Goal: Task Accomplishment & Management: Manage account settings

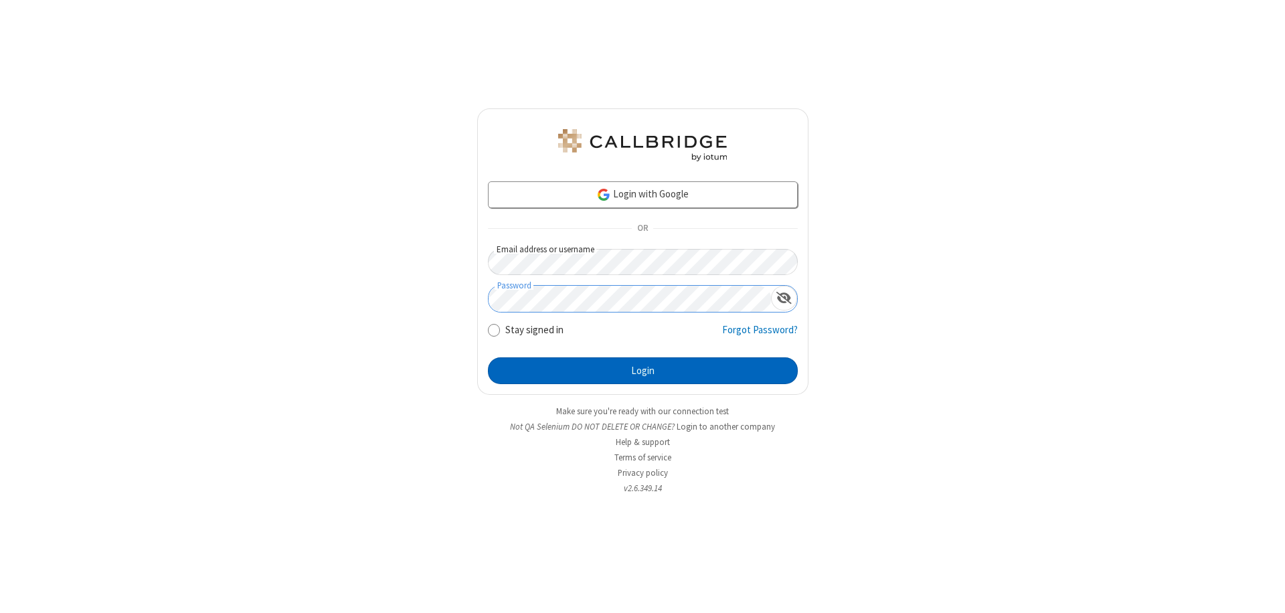
click at [642, 371] on button "Login" at bounding box center [643, 370] width 310 height 27
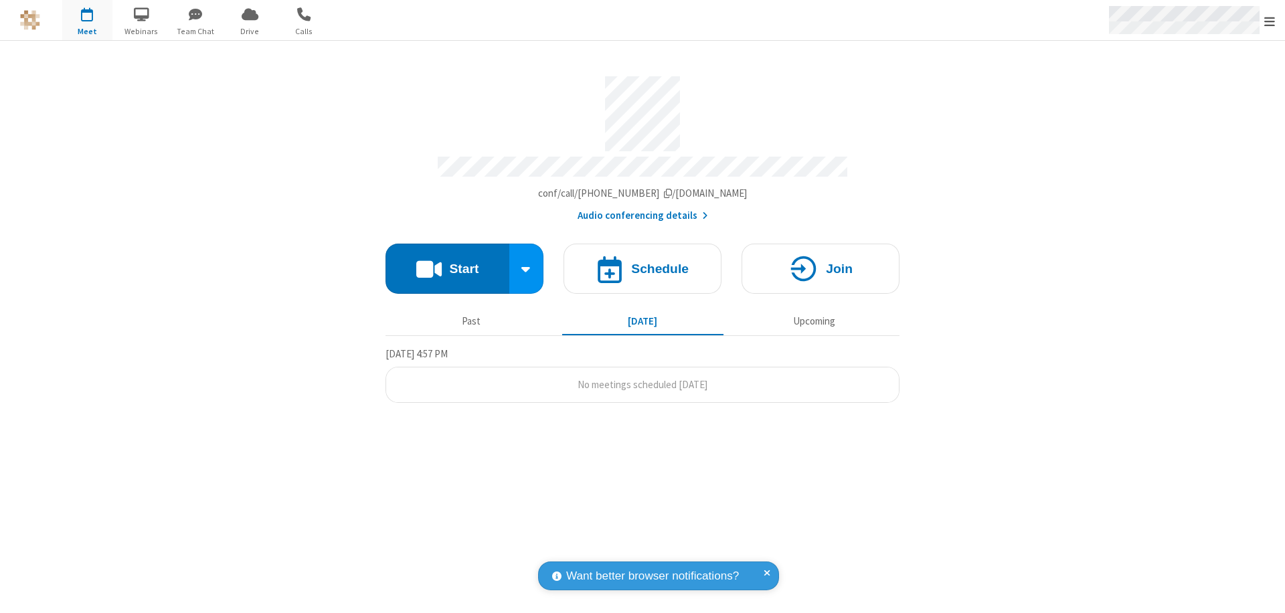
click at [1269, 20] on span "Open menu" at bounding box center [1269, 21] width 11 height 13
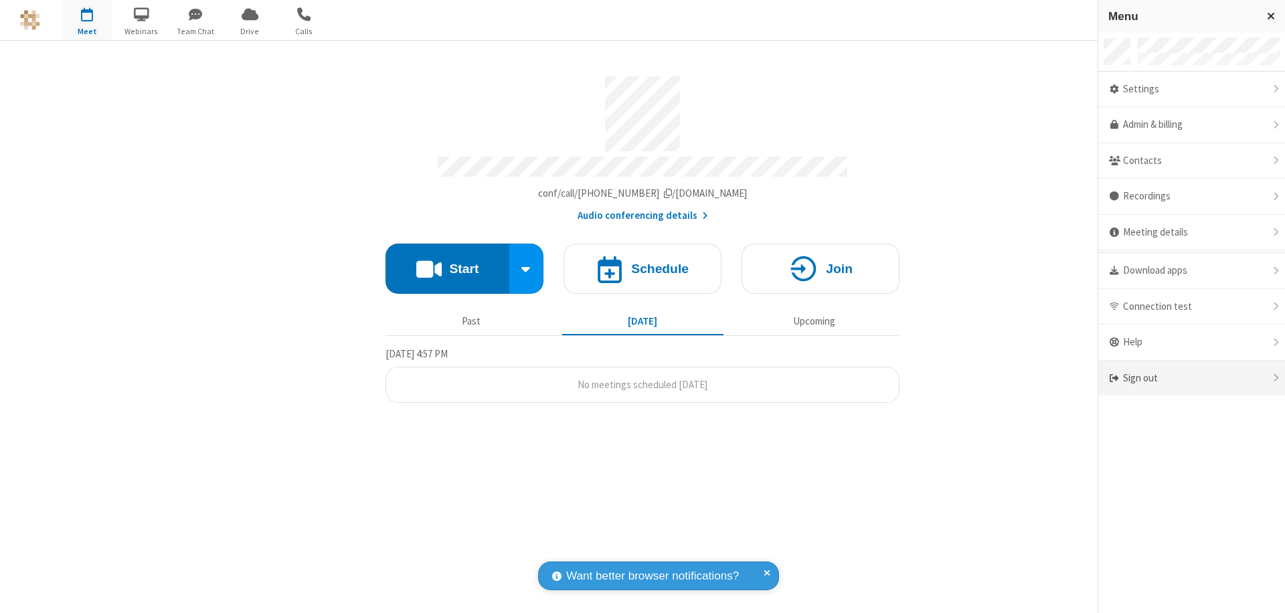
click at [1238, 378] on div "Sign out" at bounding box center [1191, 378] width 187 height 35
